Goal: Browse casually

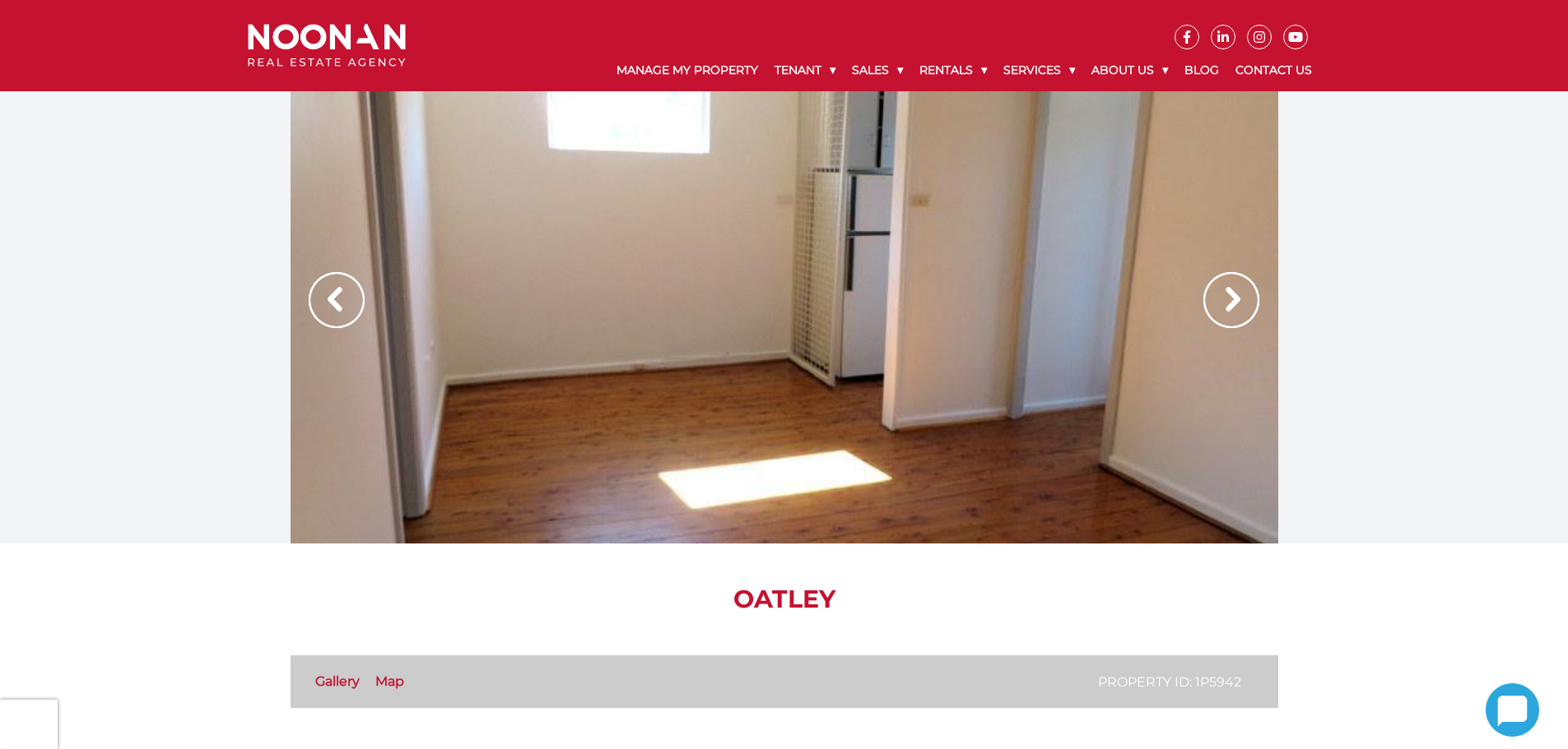
click at [1245, 301] on img at bounding box center [1230, 299] width 56 height 56
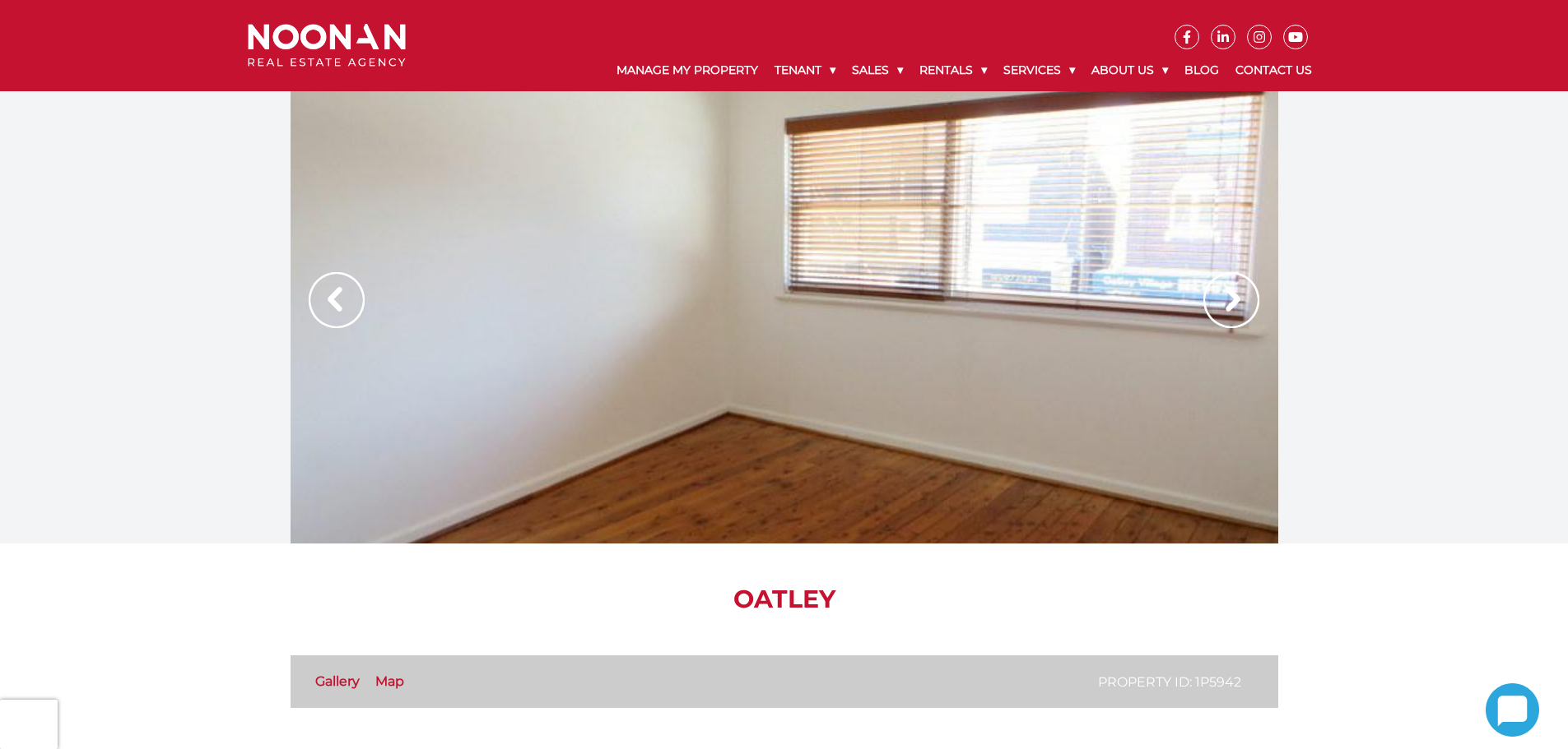
click at [1245, 301] on img at bounding box center [1230, 299] width 56 height 56
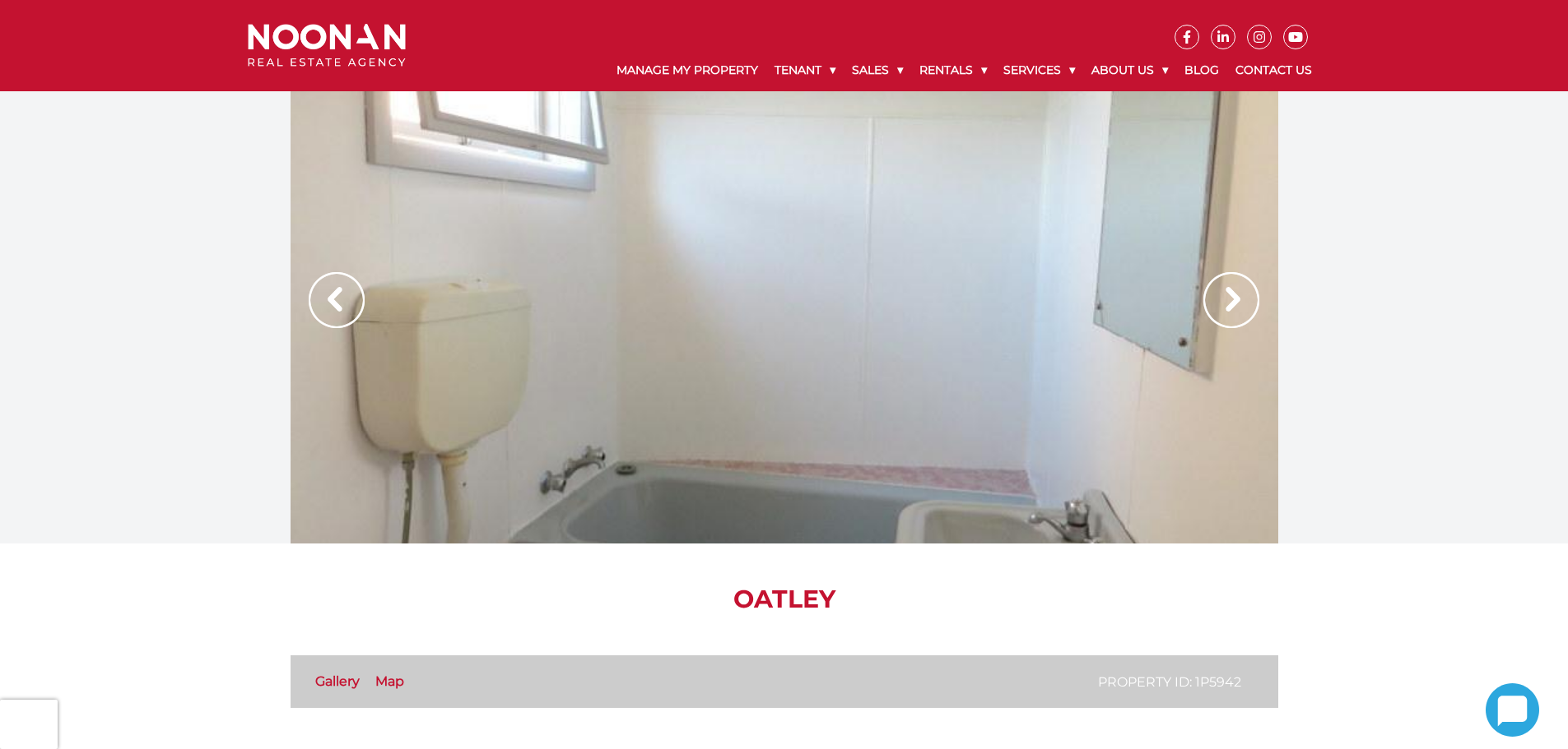
click at [1245, 301] on img at bounding box center [1230, 299] width 56 height 56
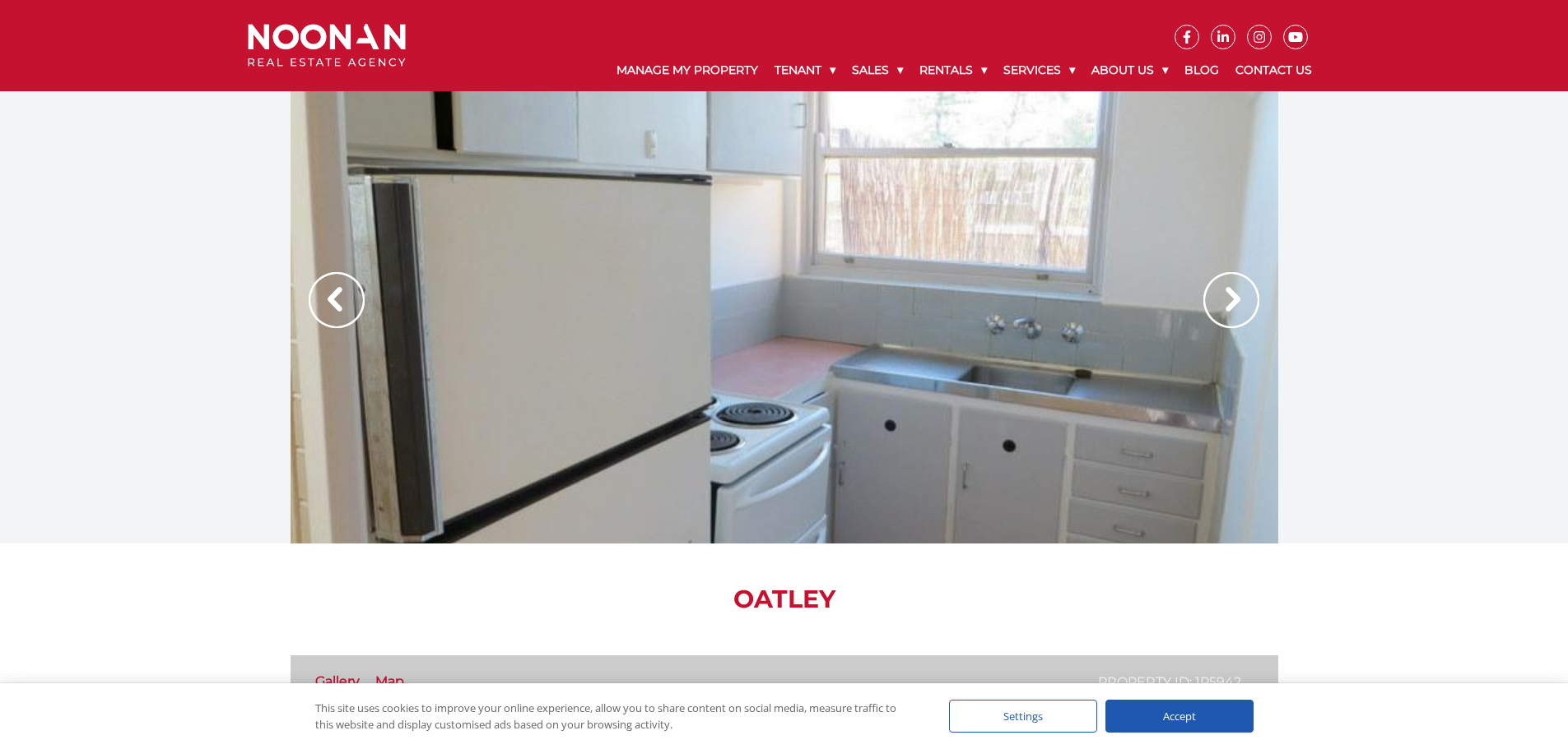
click at [1245, 301] on img at bounding box center [1230, 299] width 56 height 56
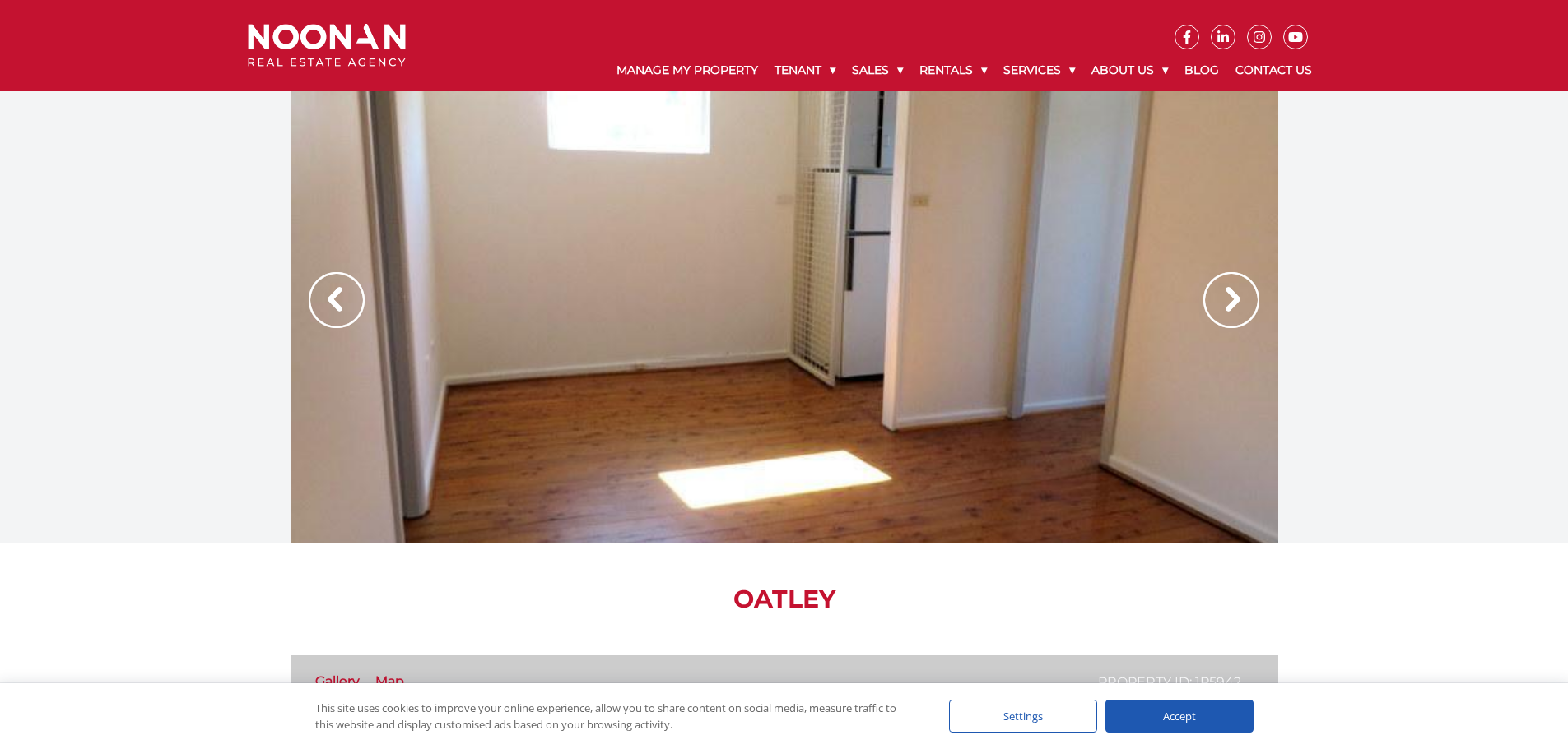
click at [1245, 301] on img at bounding box center [1230, 299] width 56 height 56
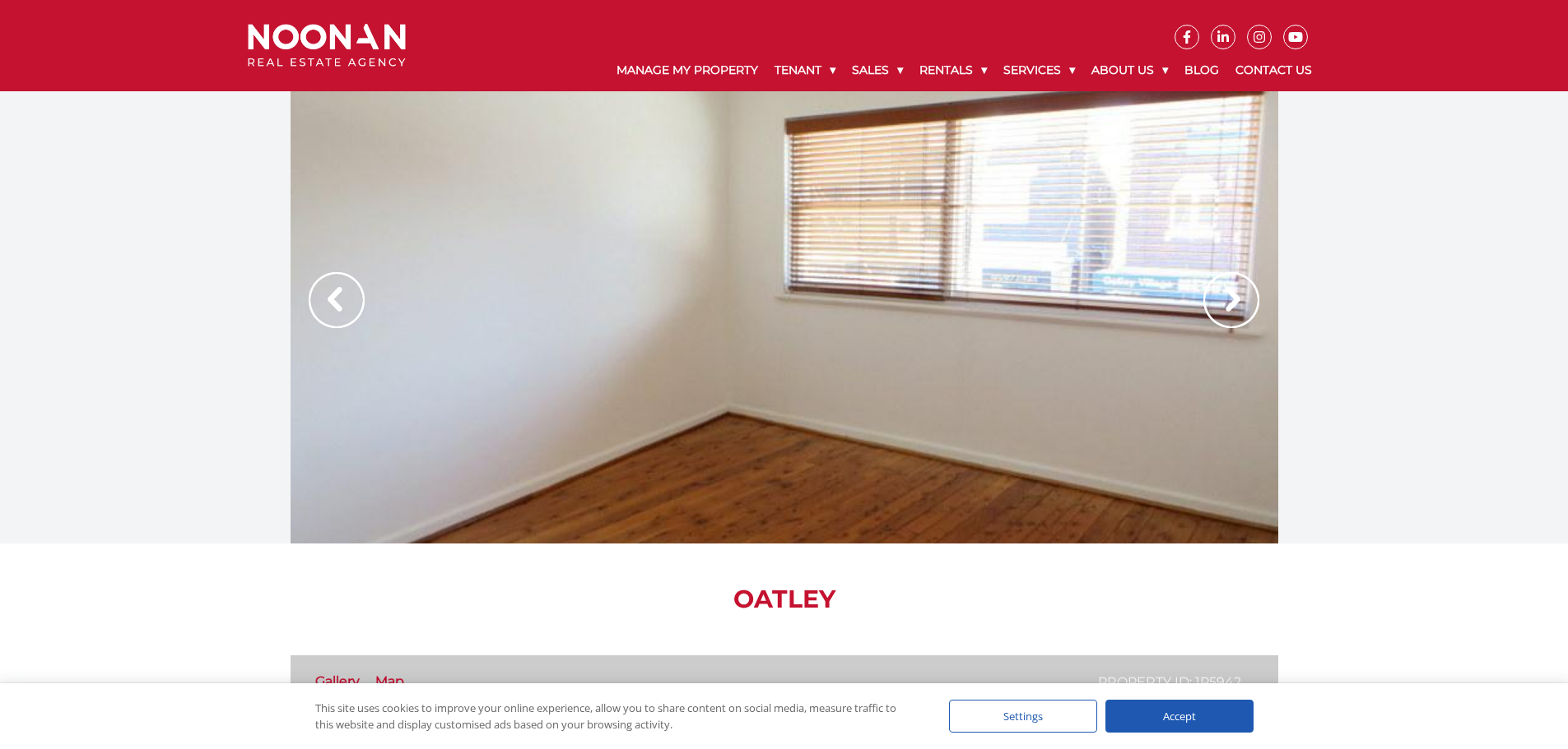
click at [1245, 301] on img at bounding box center [1230, 299] width 56 height 56
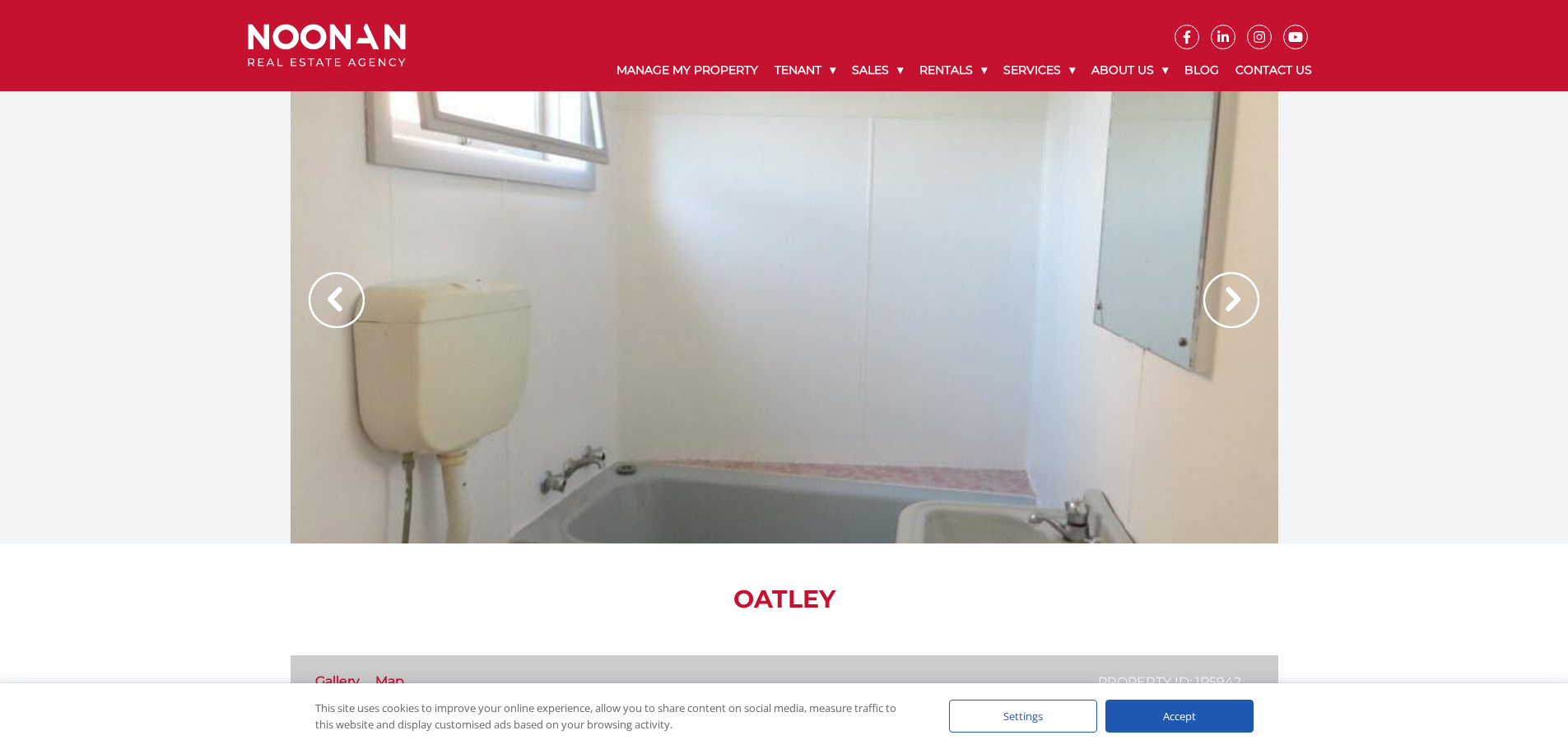
click at [1245, 301] on img at bounding box center [1230, 299] width 56 height 56
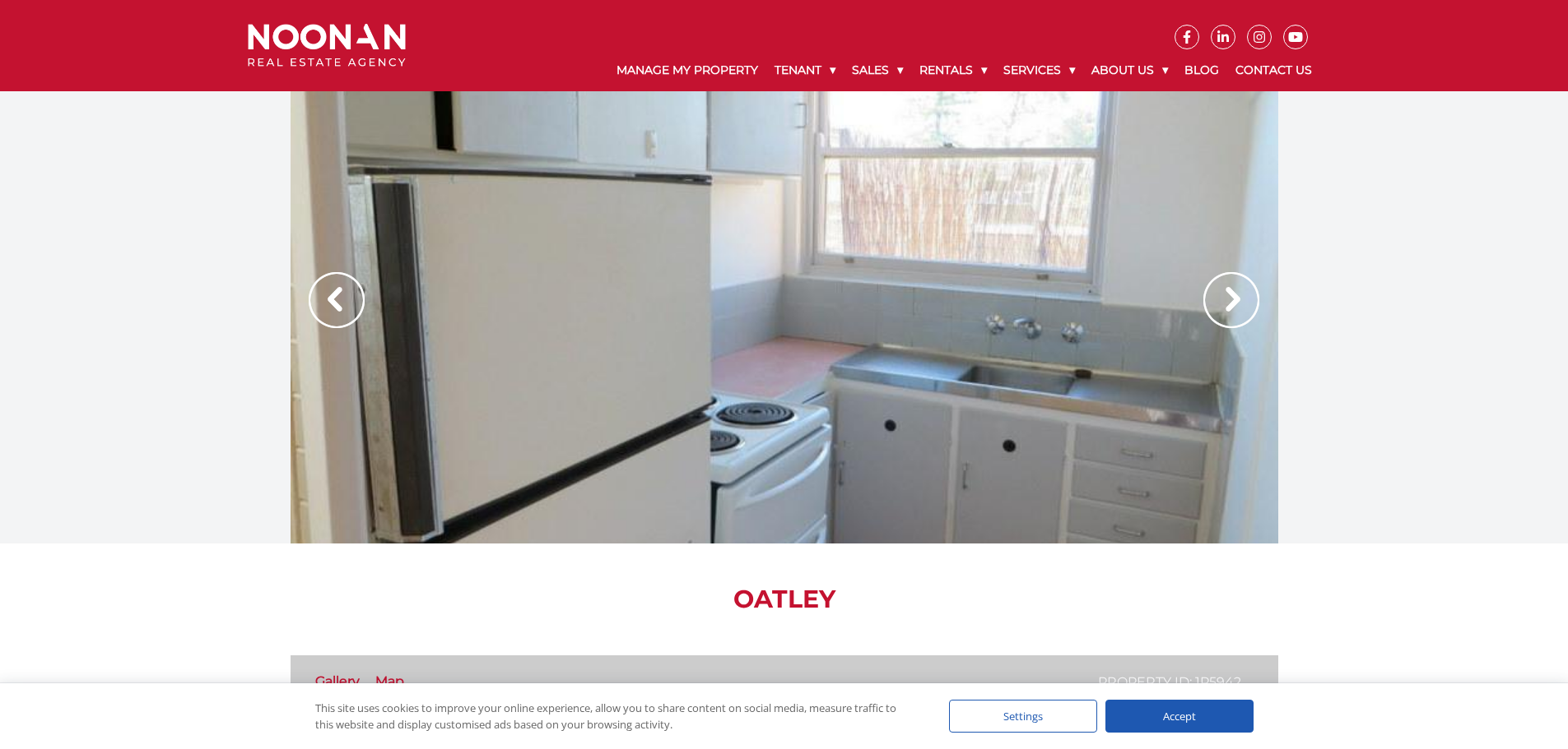
click at [1245, 301] on img at bounding box center [1230, 299] width 56 height 56
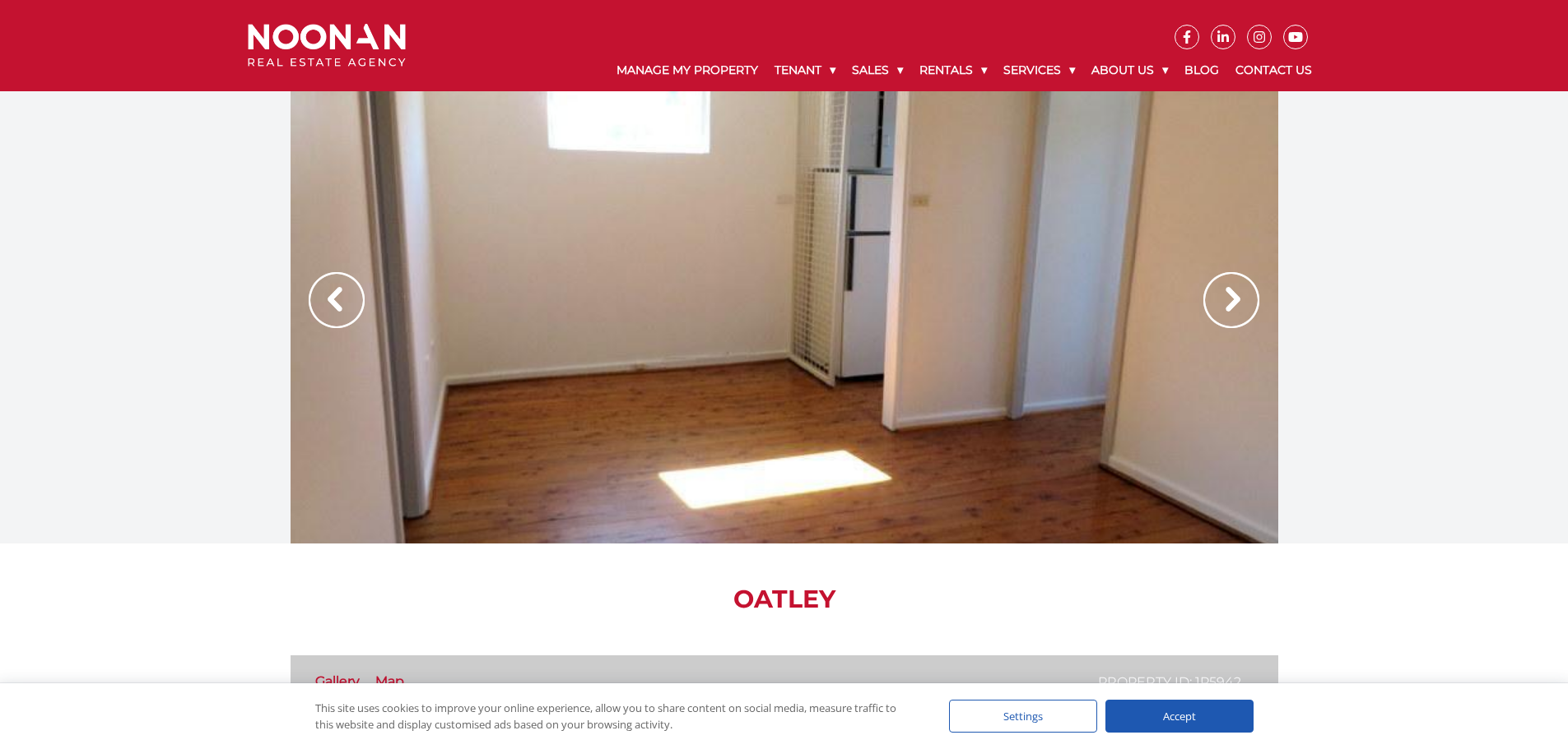
click at [1245, 301] on img at bounding box center [1230, 299] width 56 height 56
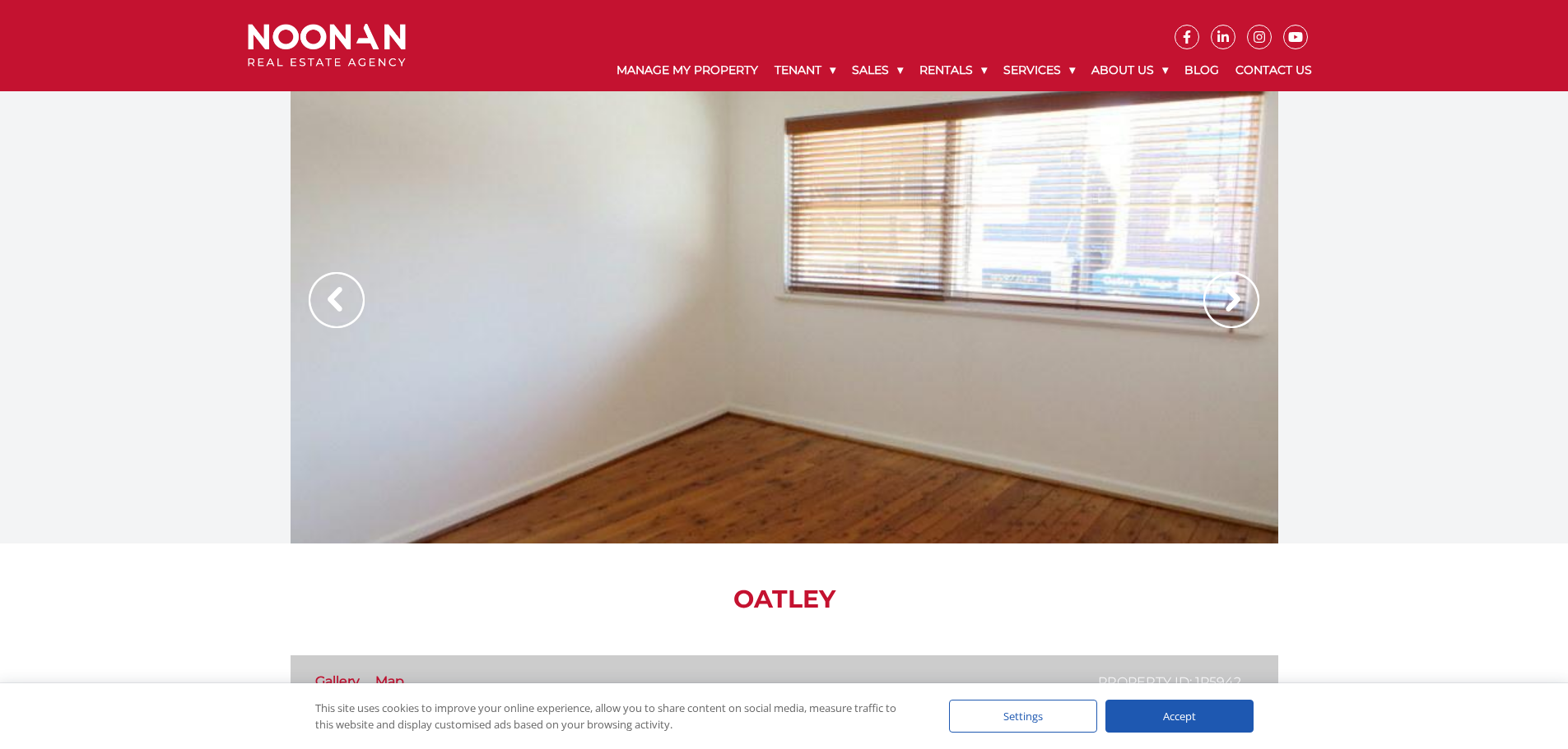
click at [1245, 301] on img at bounding box center [1230, 299] width 56 height 56
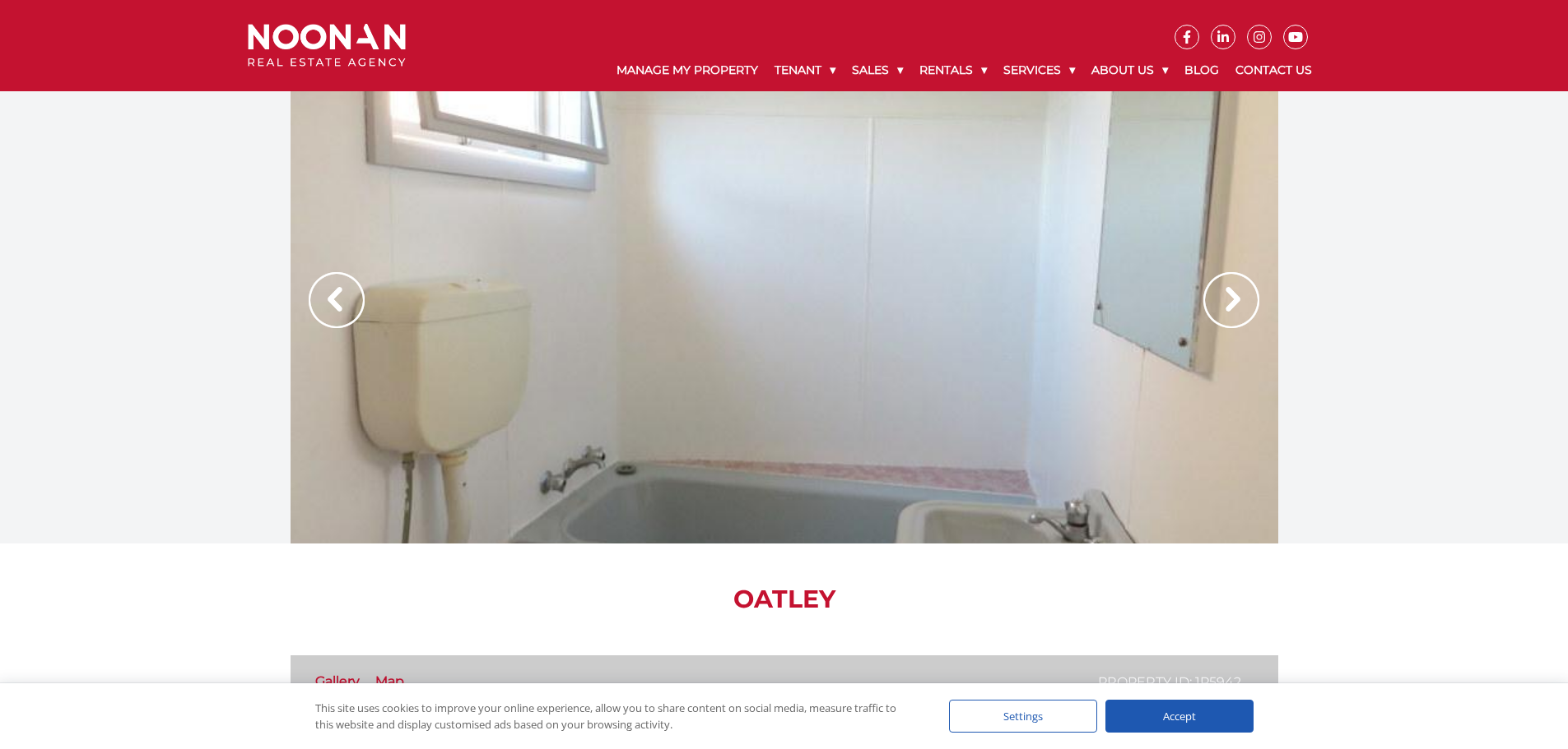
click at [1245, 301] on img at bounding box center [1230, 299] width 56 height 56
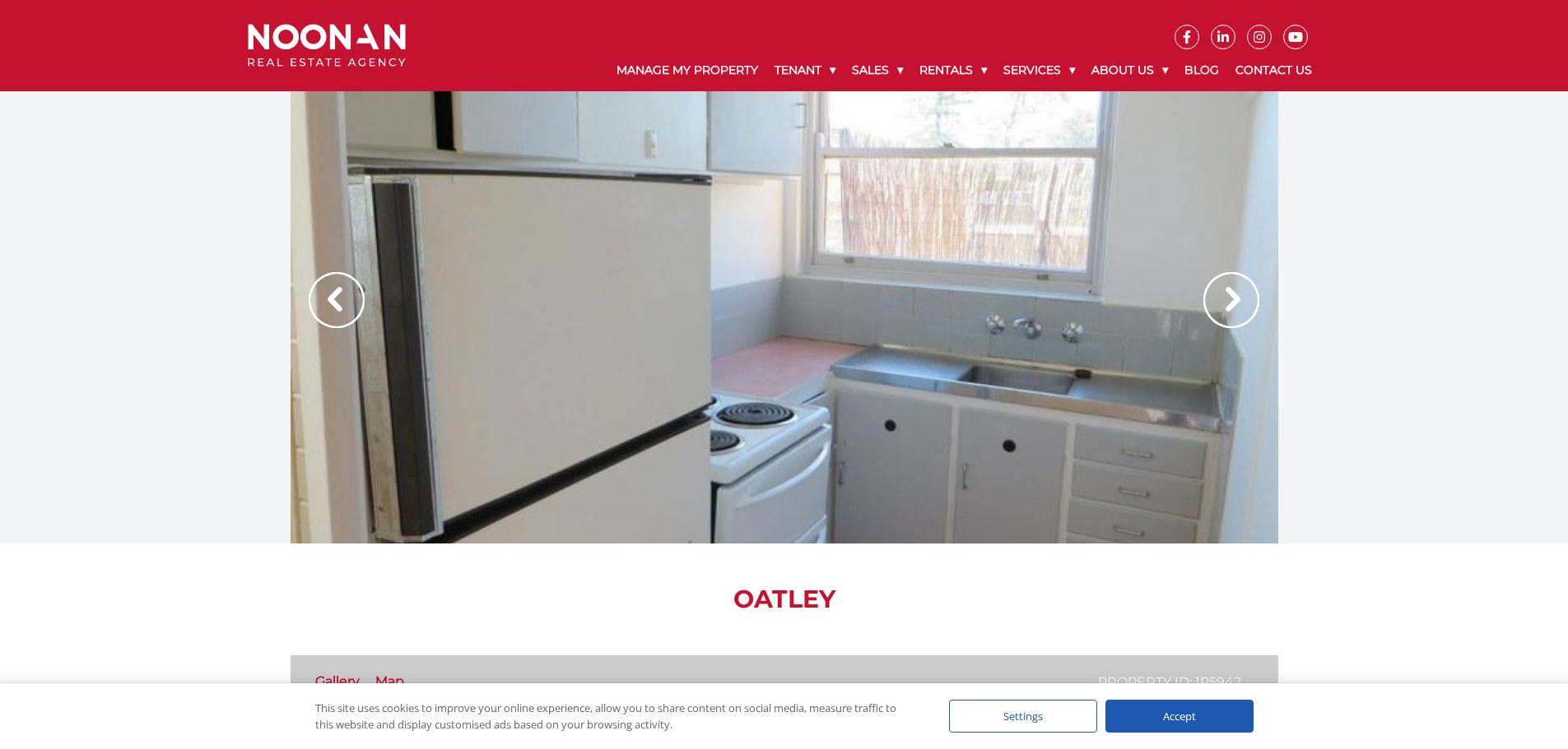
click at [1245, 301] on img at bounding box center [1230, 299] width 56 height 56
